Goal: Transaction & Acquisition: Purchase product/service

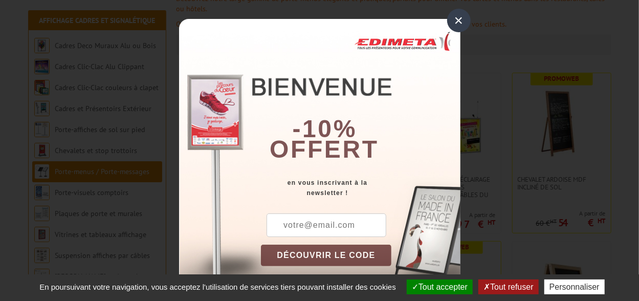
scroll to position [160, 0]
click at [457, 19] on div "×" at bounding box center [459, 21] width 24 height 24
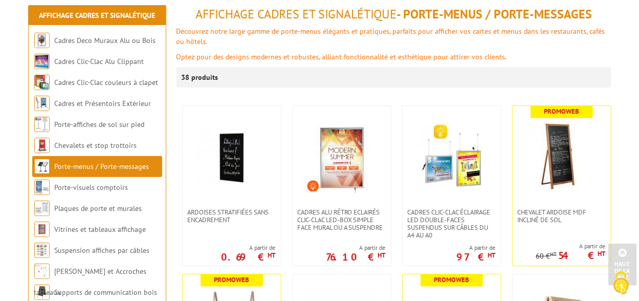
scroll to position [0, 0]
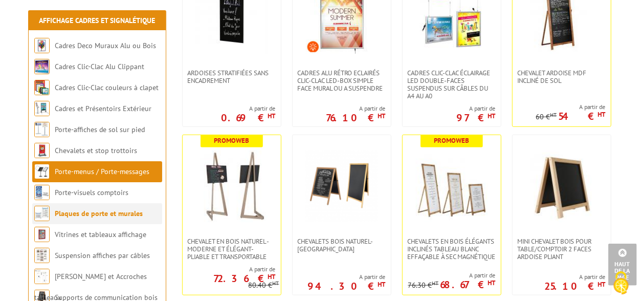
scroll to position [532, 0]
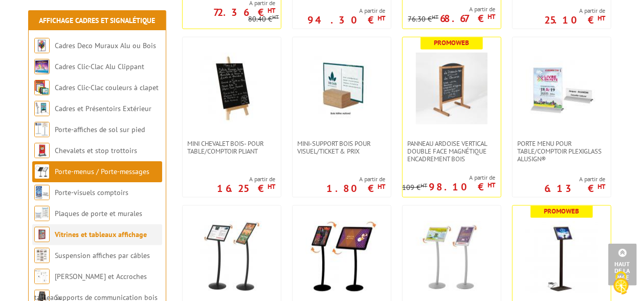
click at [82, 232] on link "Vitrines et tableaux affichage" at bounding box center [101, 234] width 92 height 9
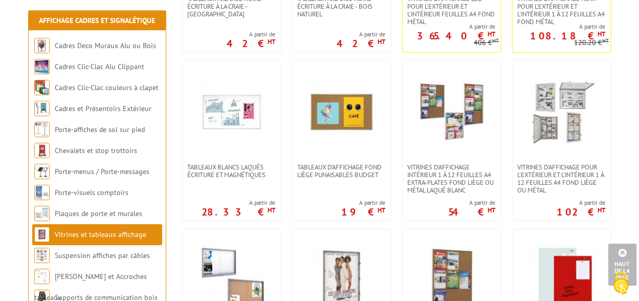
scroll to position [266, 0]
